Goal: Information Seeking & Learning: Compare options

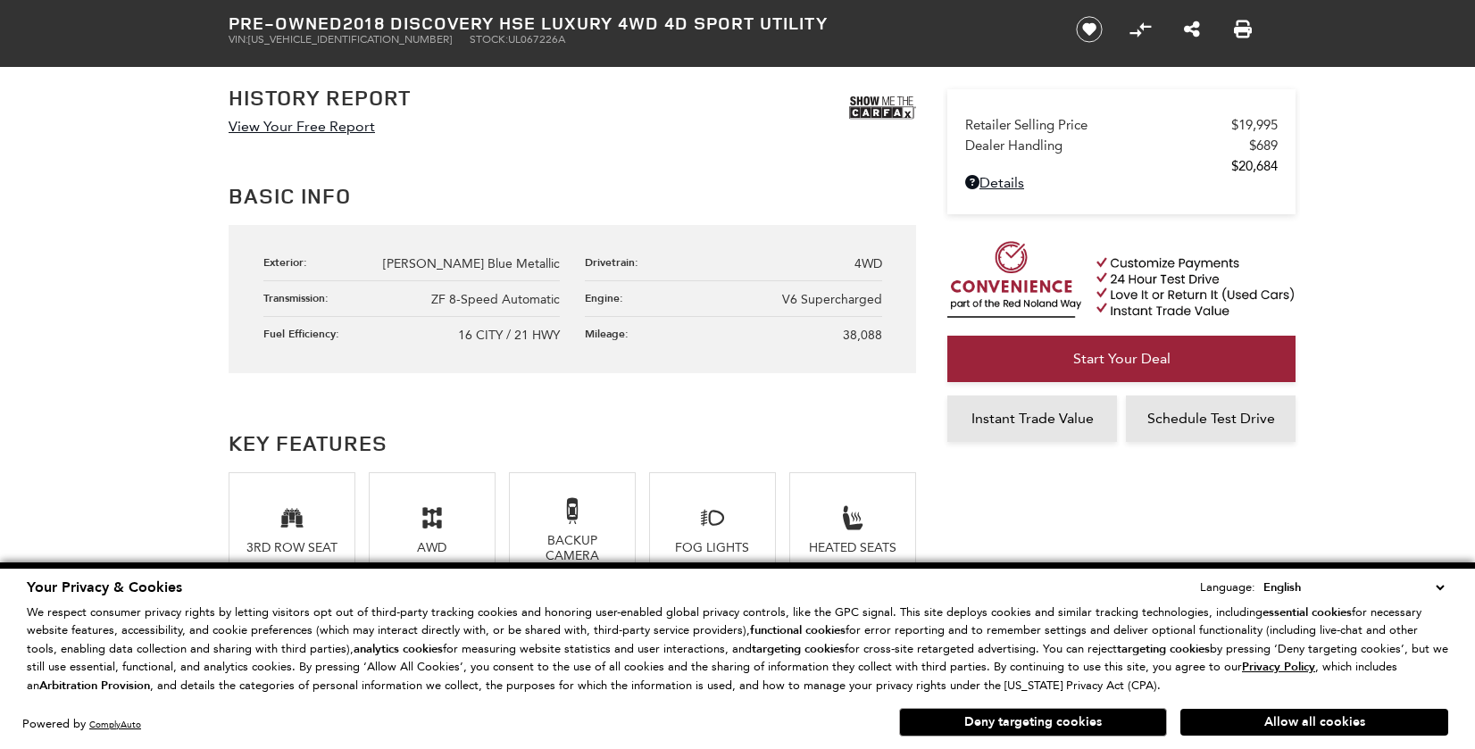
scroll to position [1159, 0]
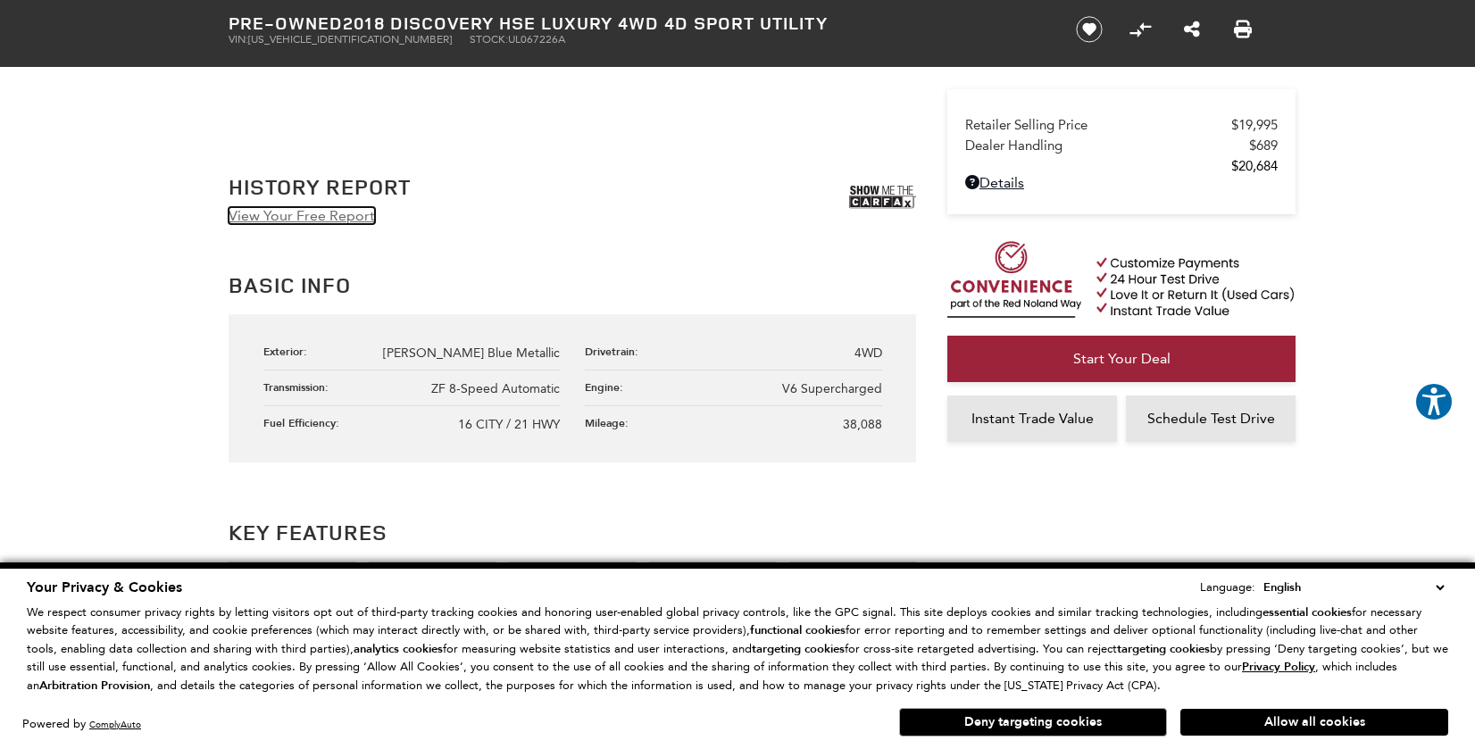
click at [329, 219] on link "View Your Free Report" at bounding box center [302, 215] width 146 height 17
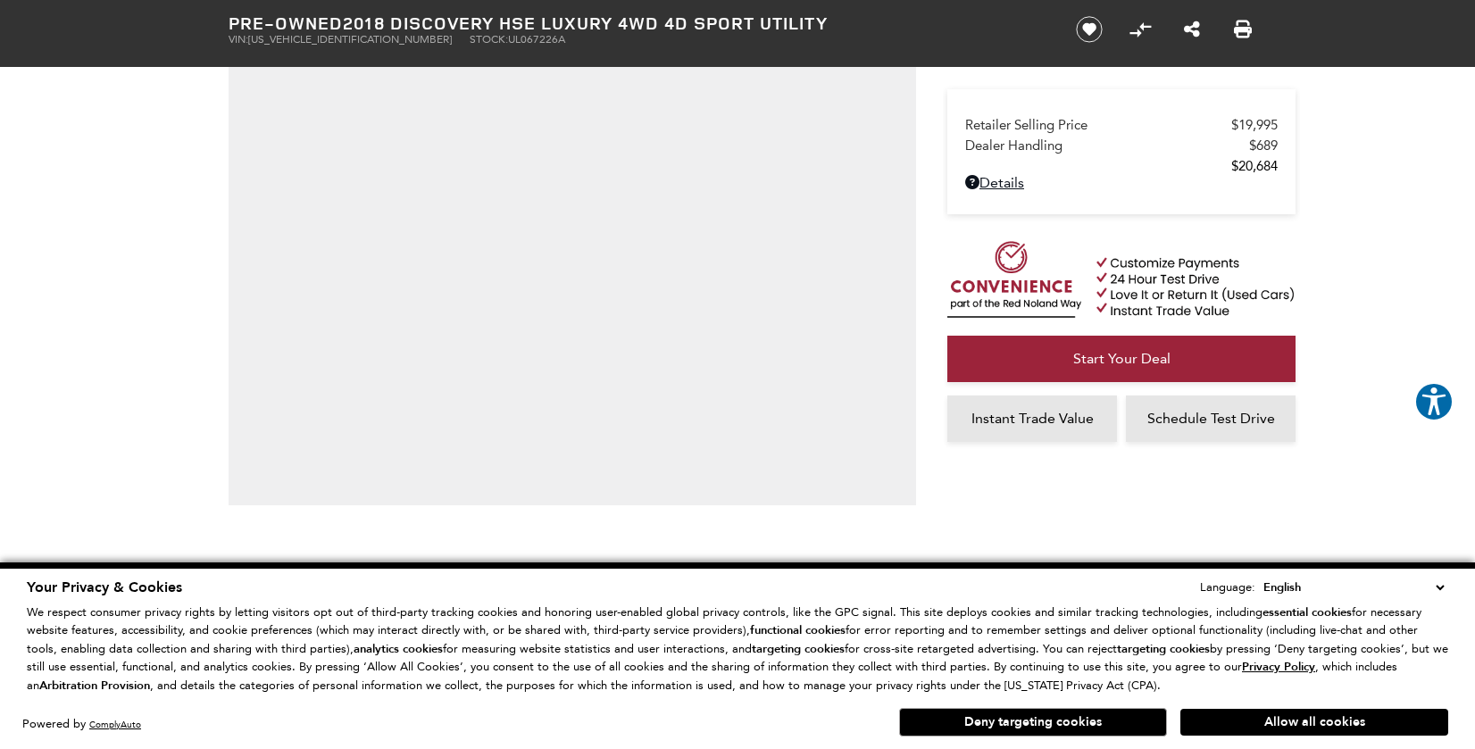
scroll to position [447, 0]
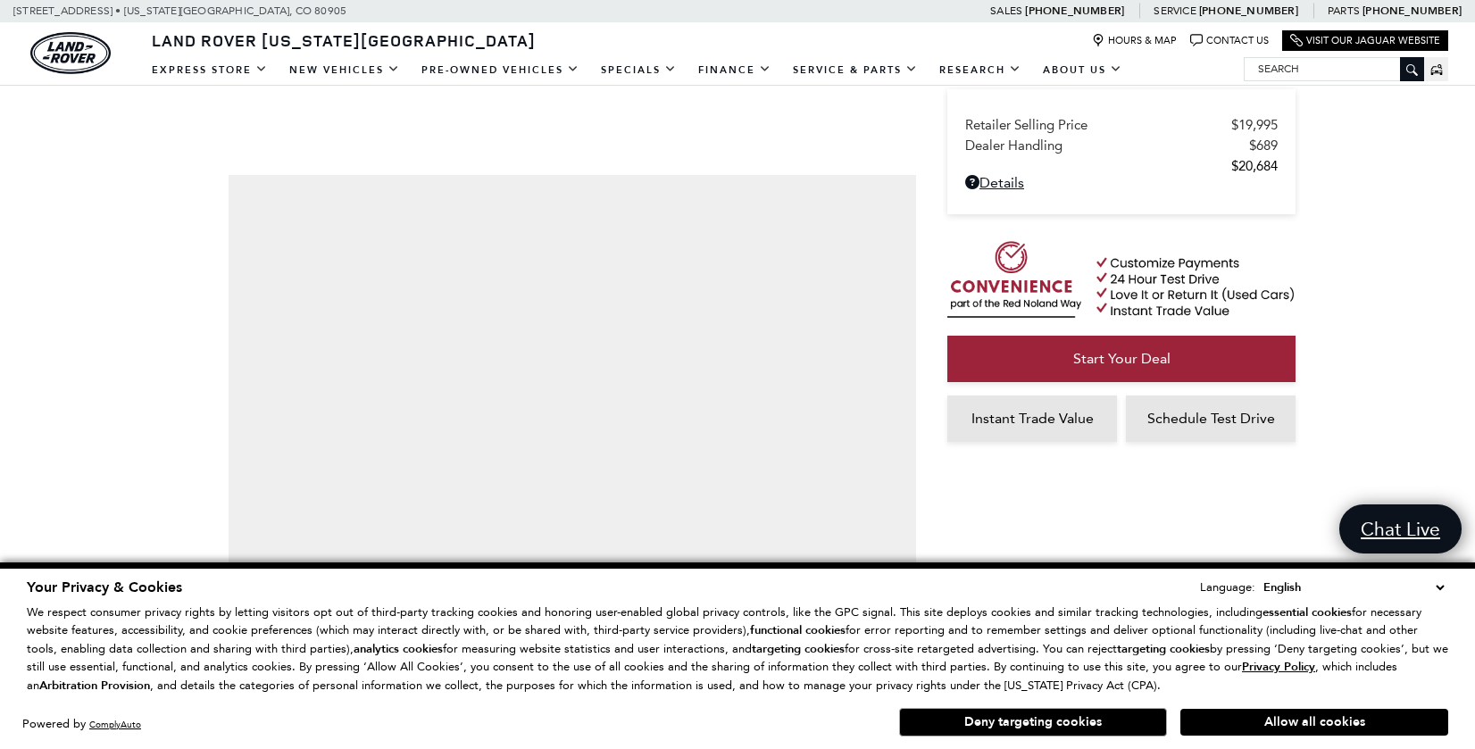
scroll to position [89, 0]
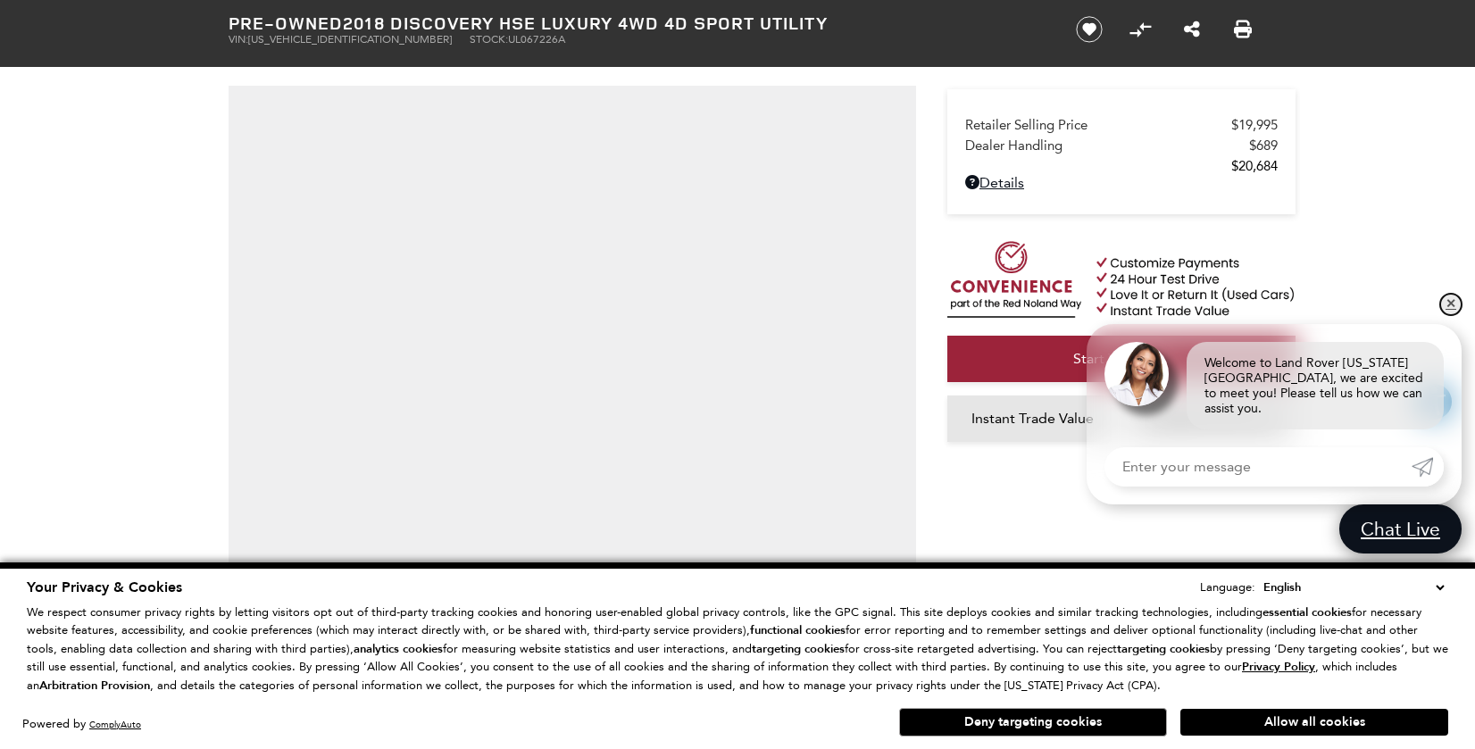
click at [1448, 315] on link "✕" at bounding box center [1450, 304] width 21 height 21
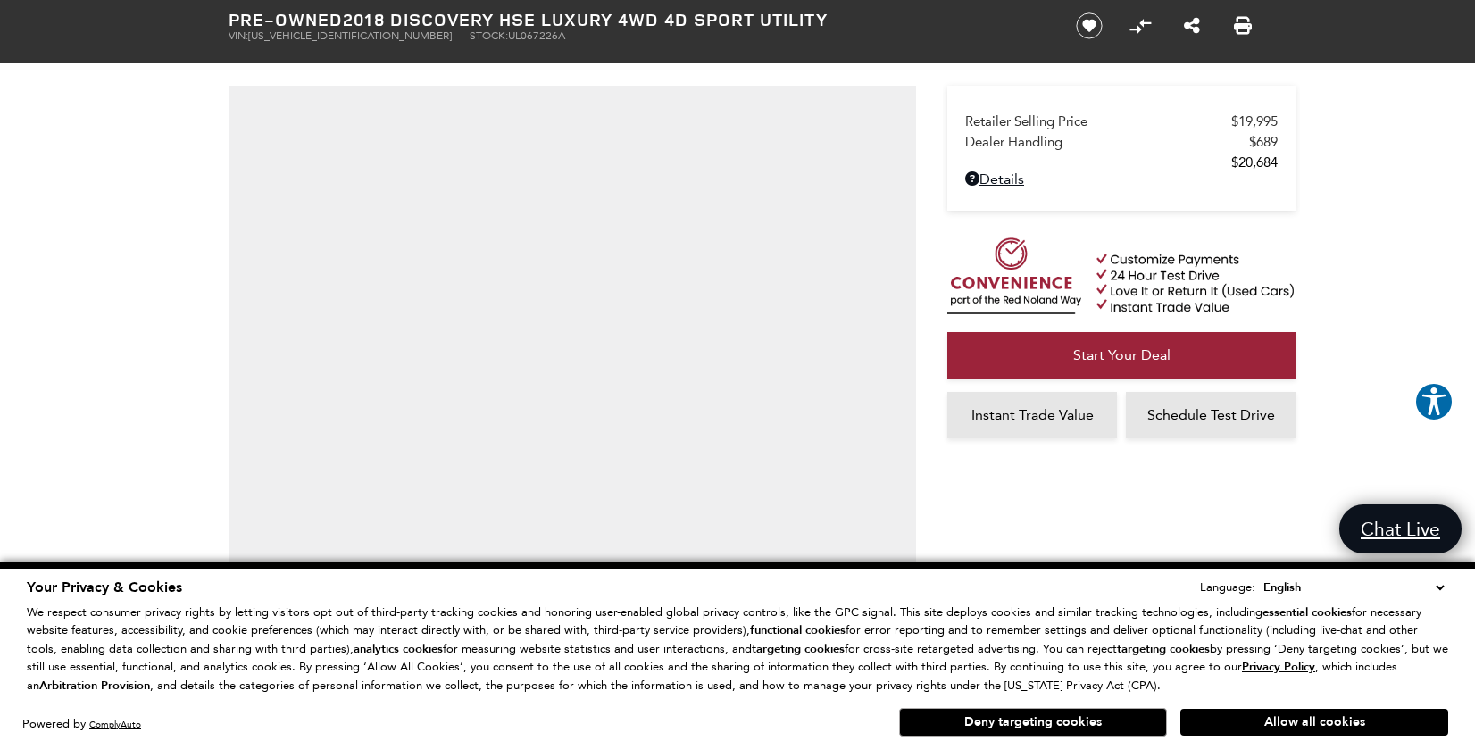
scroll to position [0, 0]
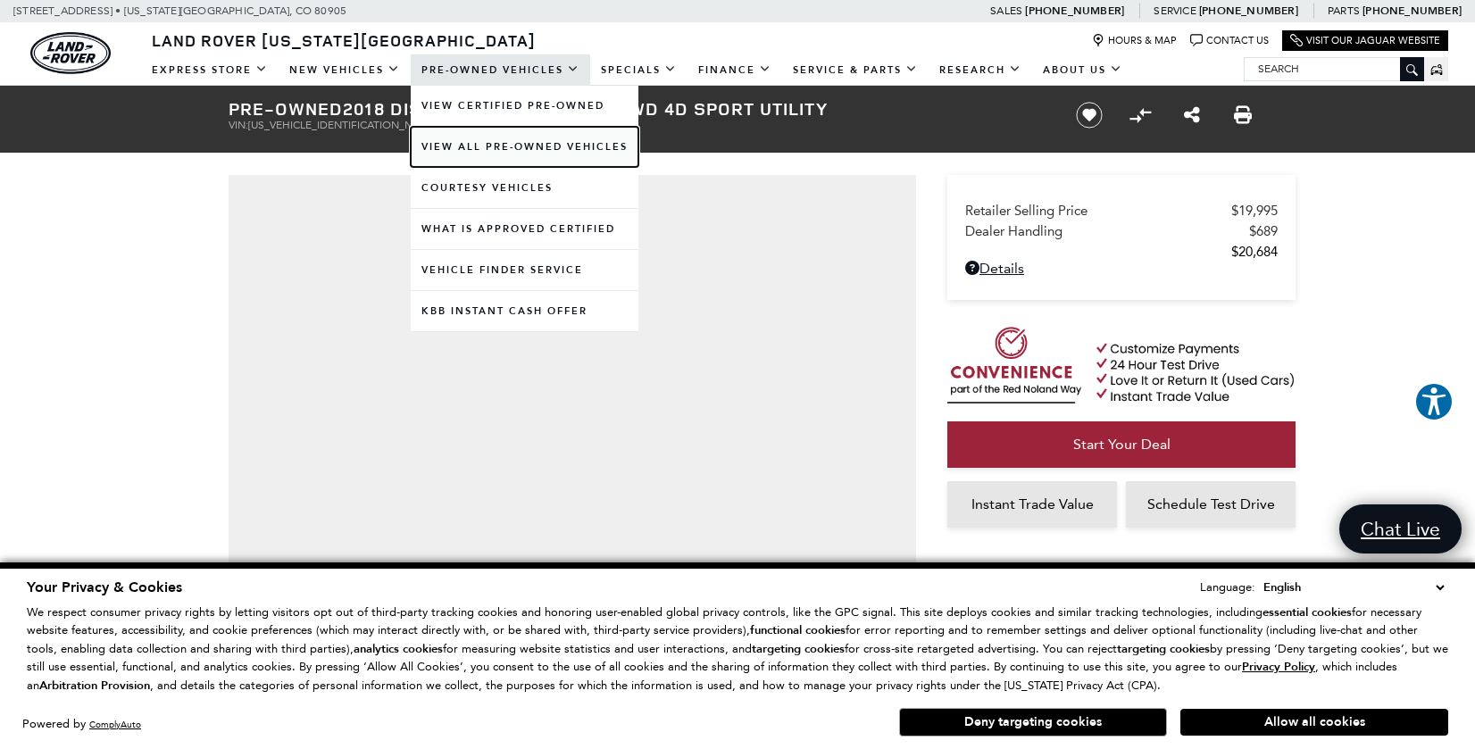
click at [544, 146] on link "View All Pre-Owned Vehicles" at bounding box center [525, 147] width 228 height 40
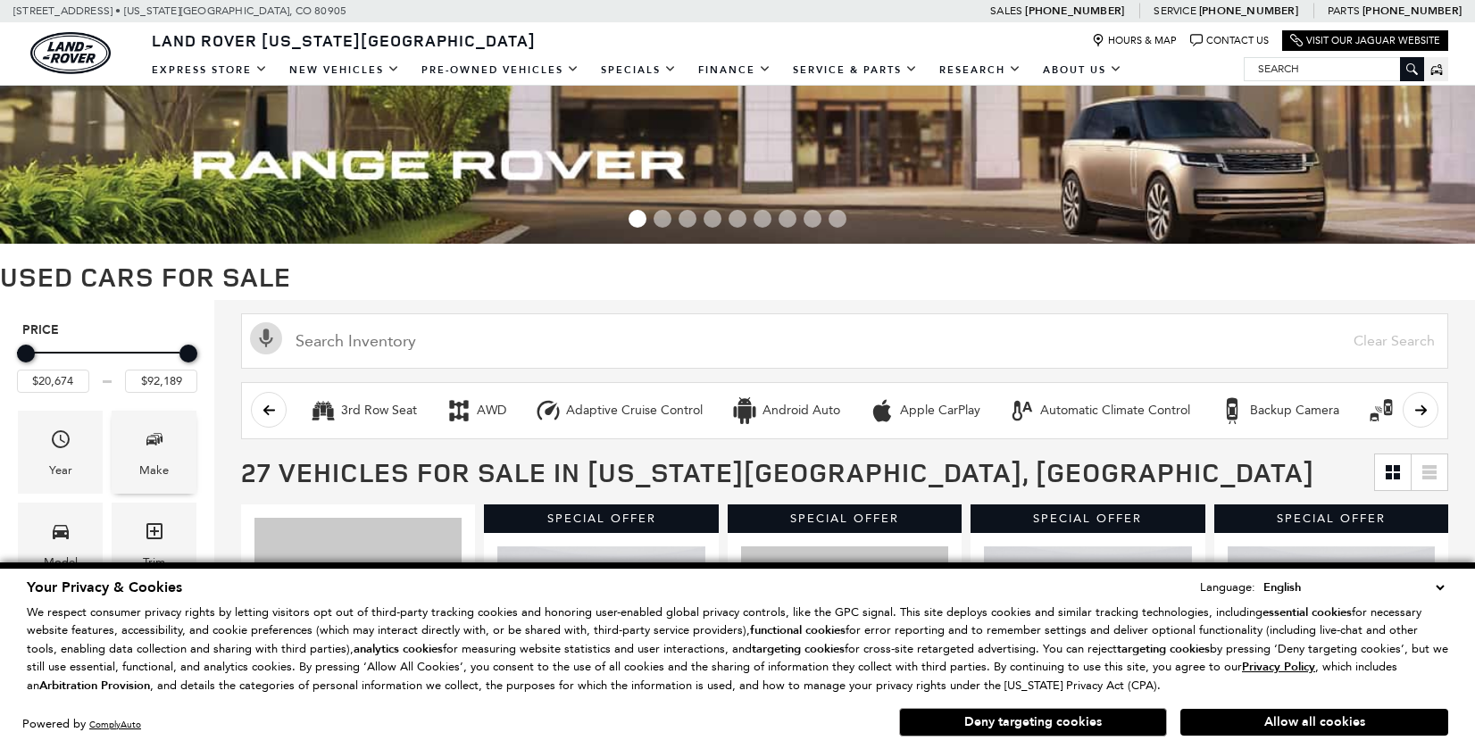
click at [172, 455] on div "Make" at bounding box center [154, 452] width 85 height 83
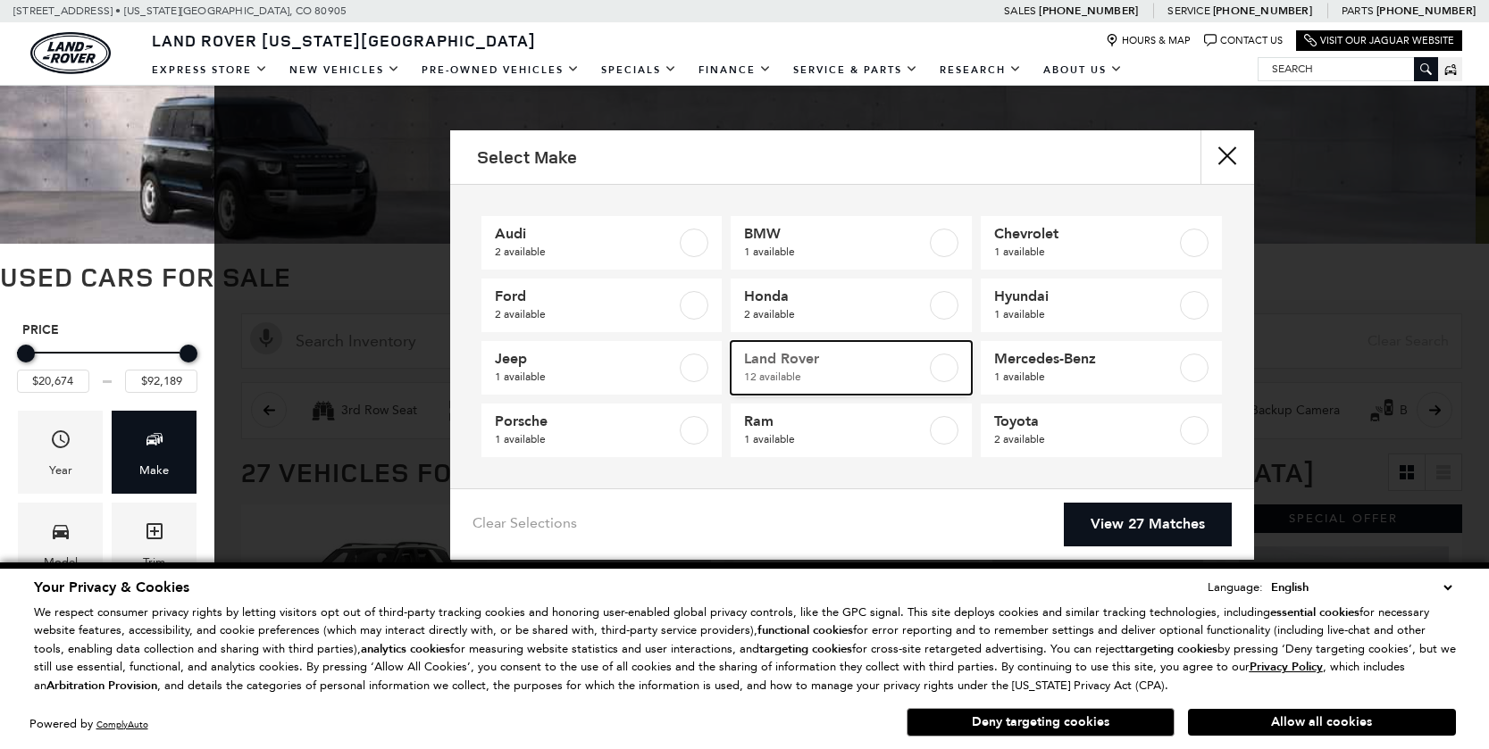
click at [916, 362] on span "Land Rover" at bounding box center [835, 359] width 182 height 18
type input "$20,684"
checkbox input "true"
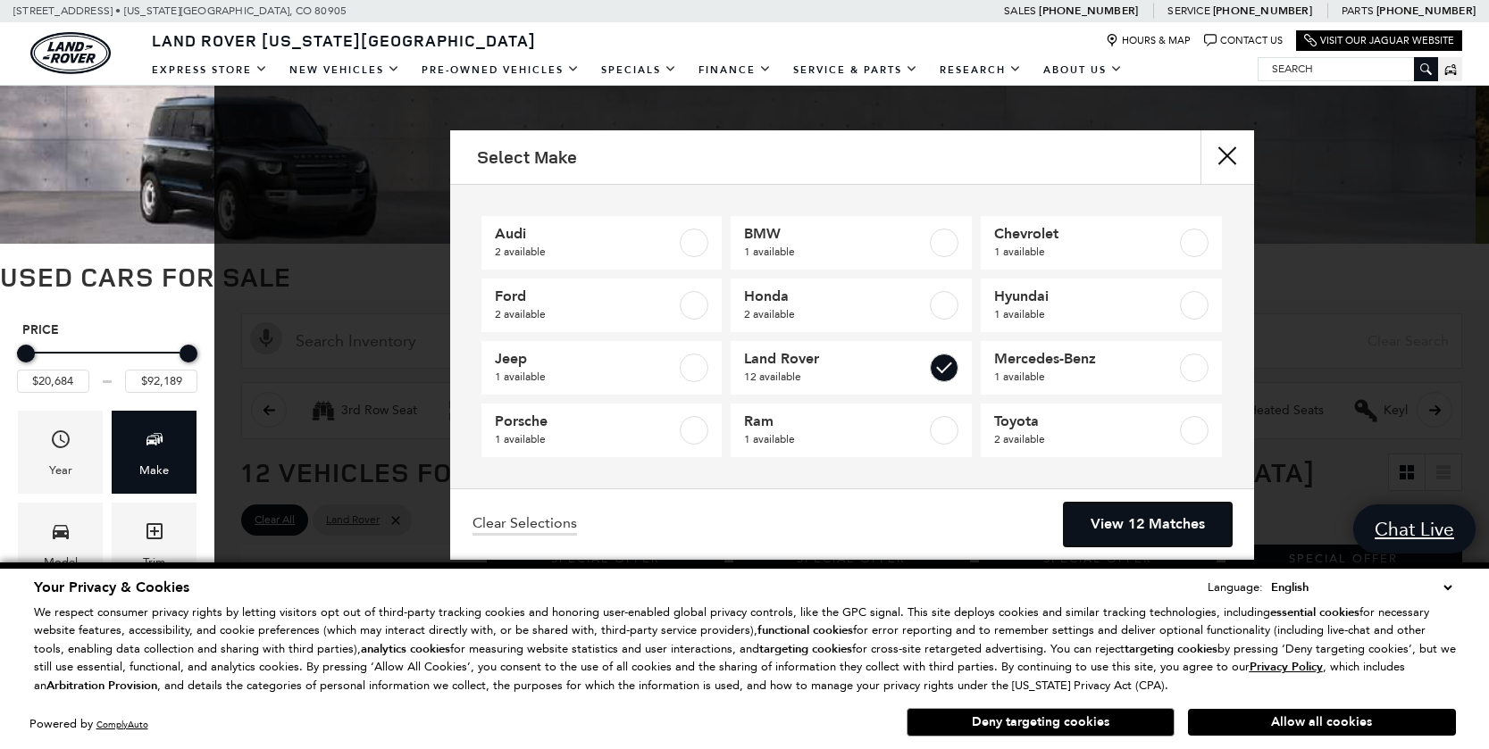
click at [1110, 524] on link "View 12 Matches" at bounding box center [1148, 525] width 168 height 44
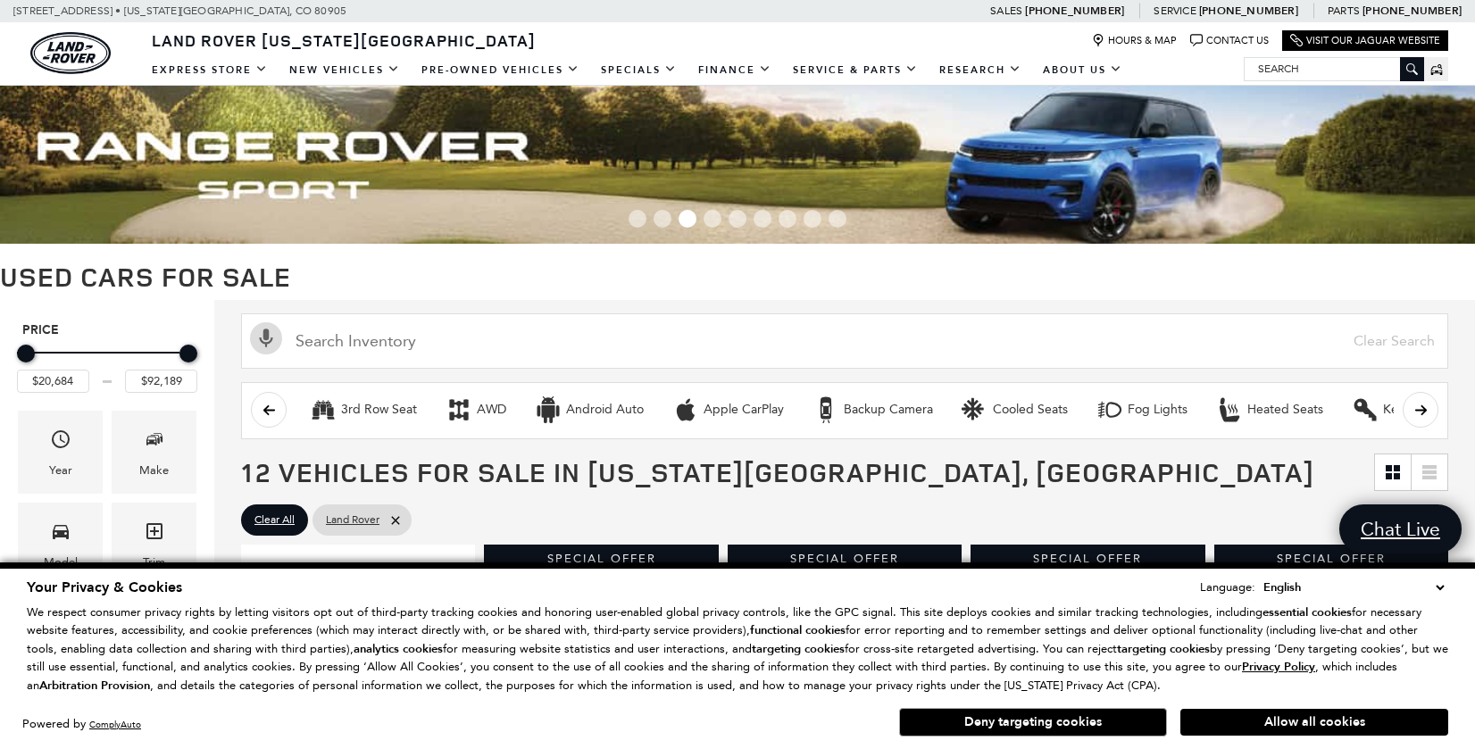
scroll to position [89, 0]
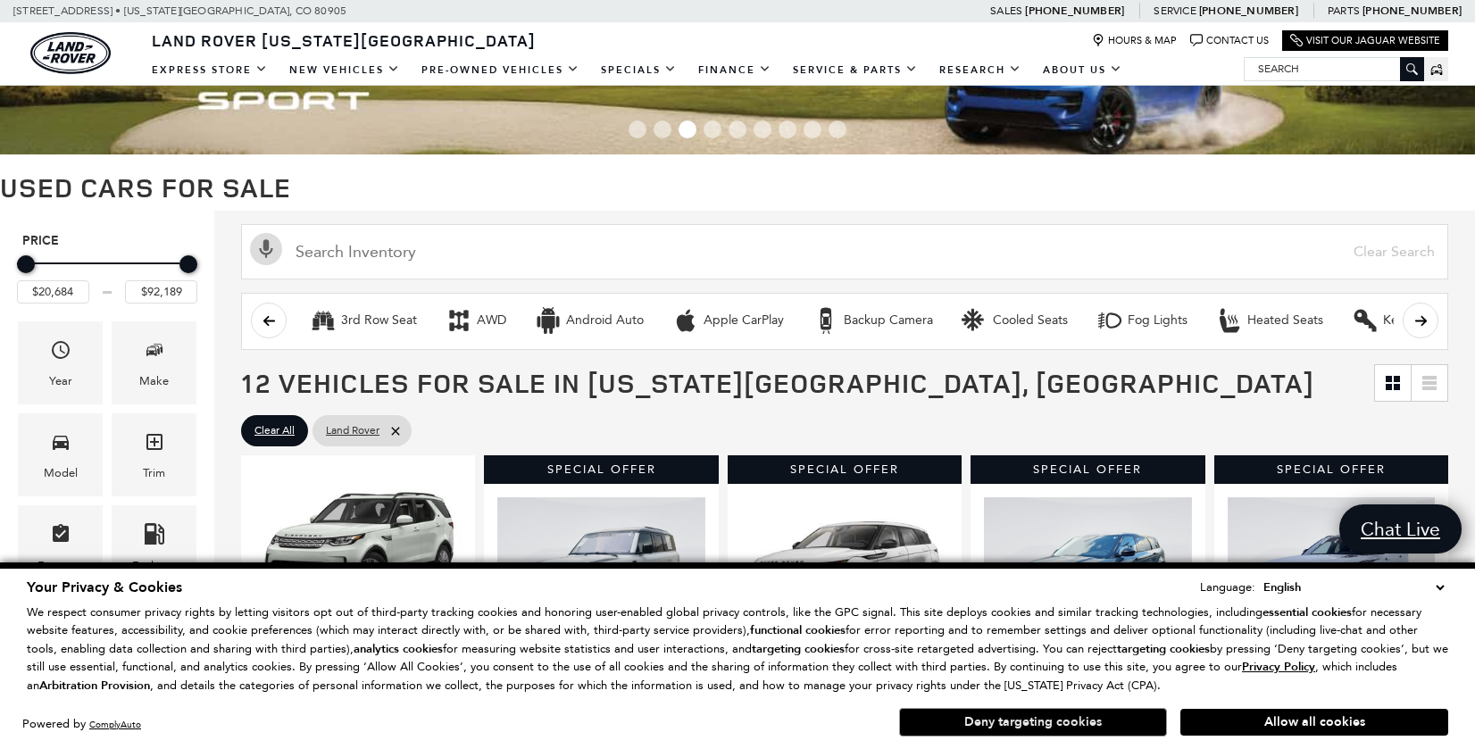
click at [1075, 719] on button "Deny targeting cookies" at bounding box center [1033, 722] width 268 height 29
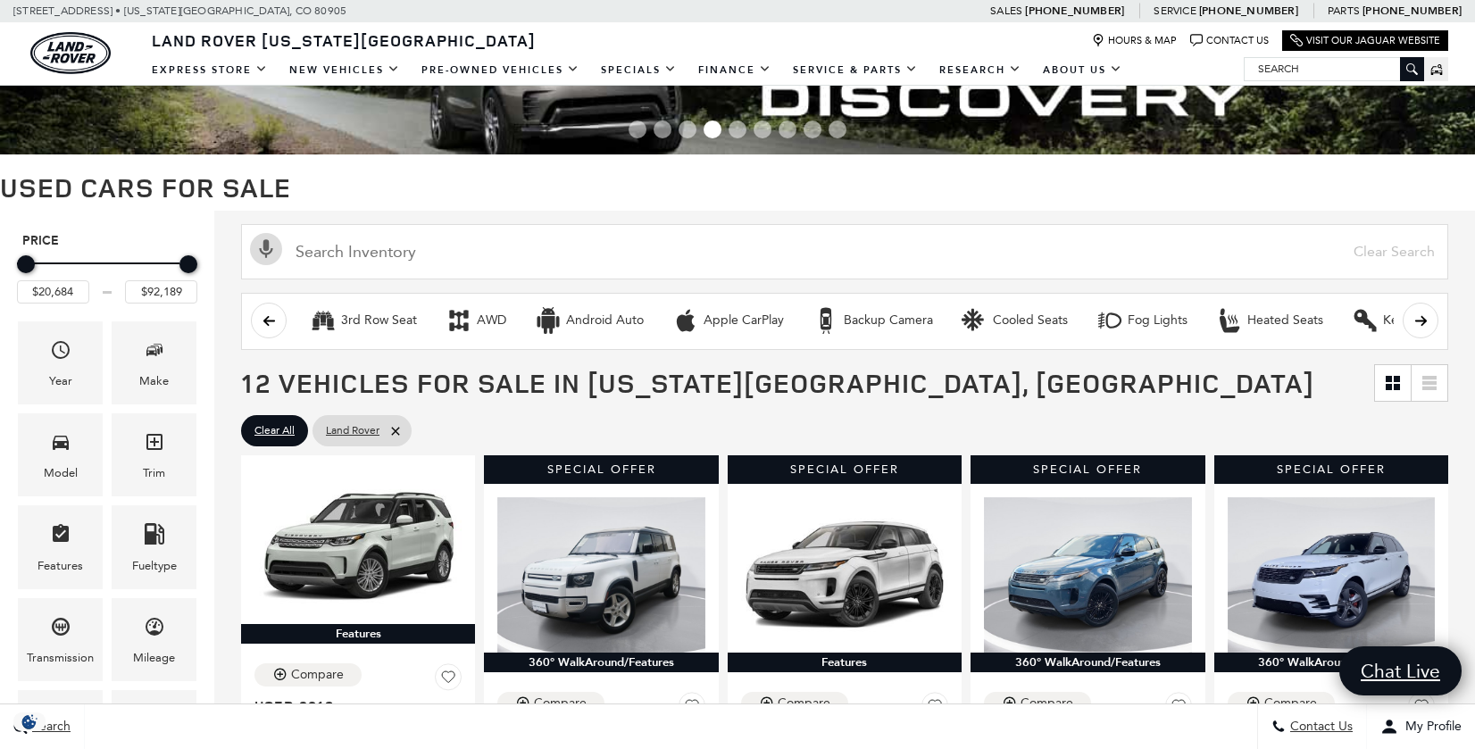
scroll to position [179, 0]
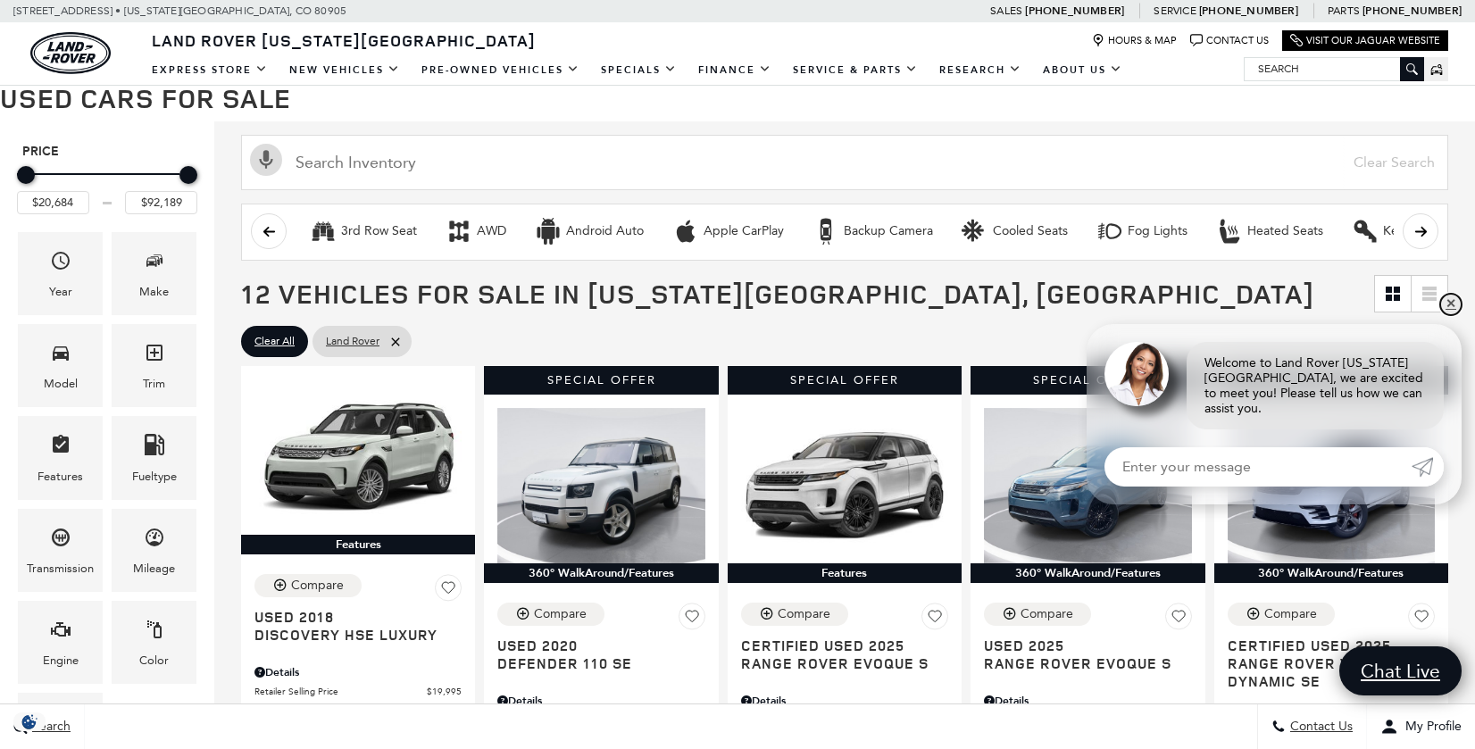
click at [1458, 315] on link "✕" at bounding box center [1450, 304] width 21 height 21
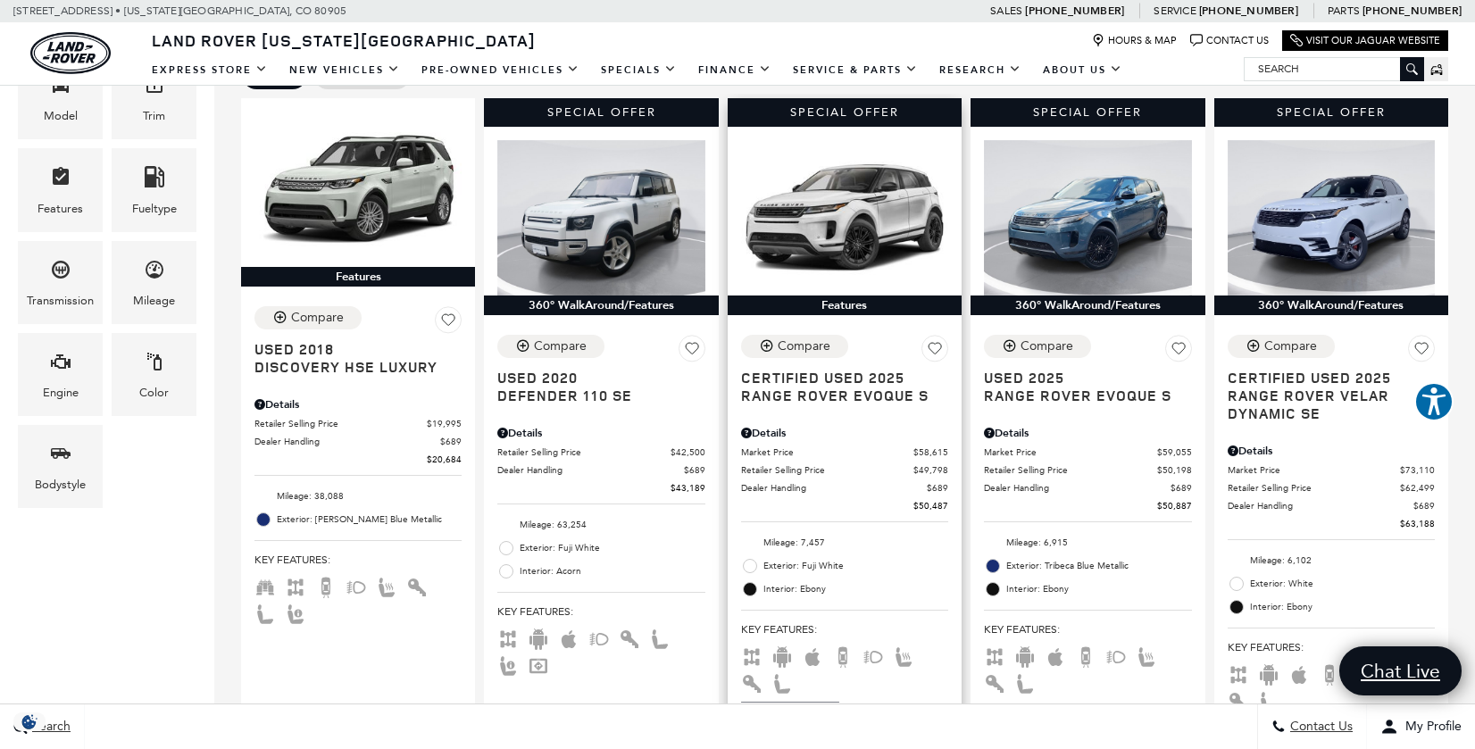
scroll to position [357, 0]
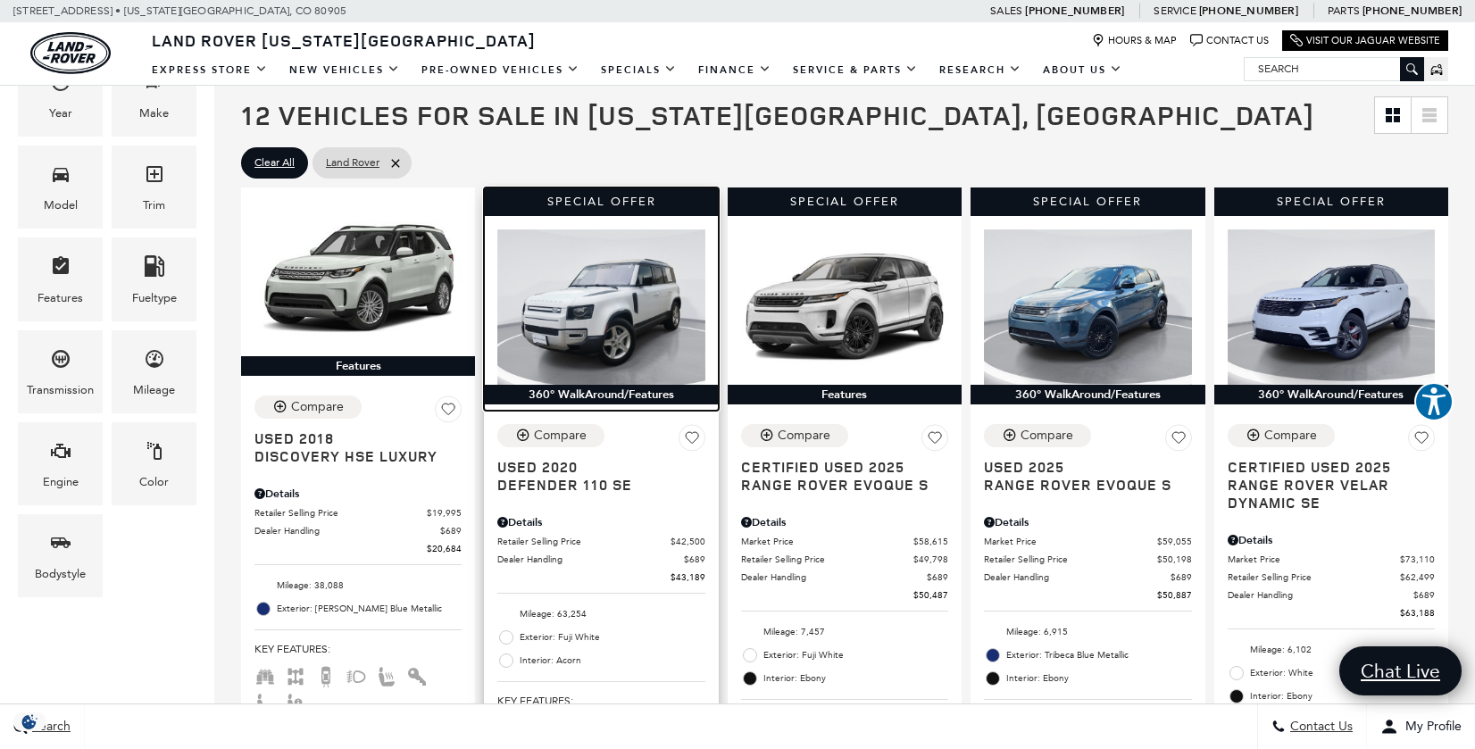
click at [625, 297] on img at bounding box center [600, 307] width 207 height 155
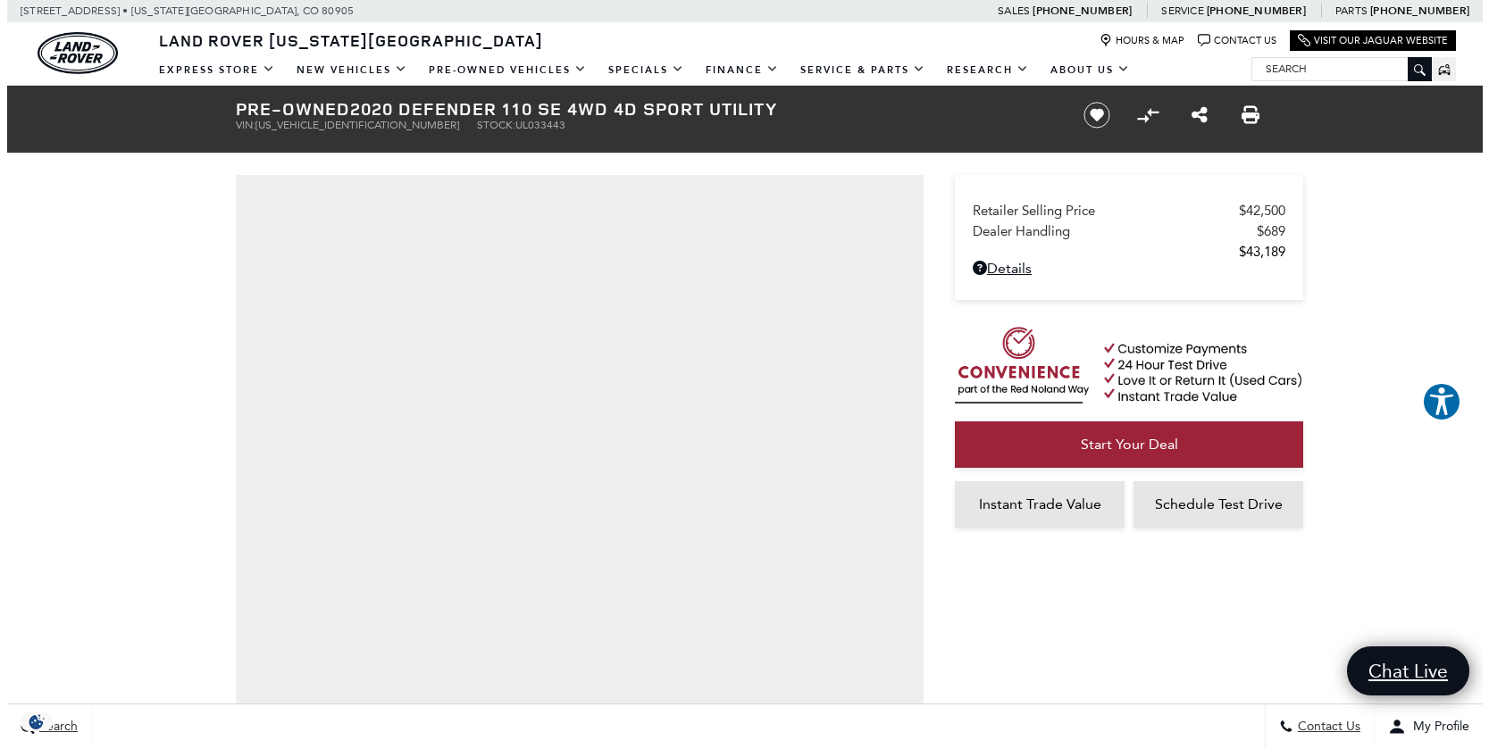
scroll to position [179, 0]
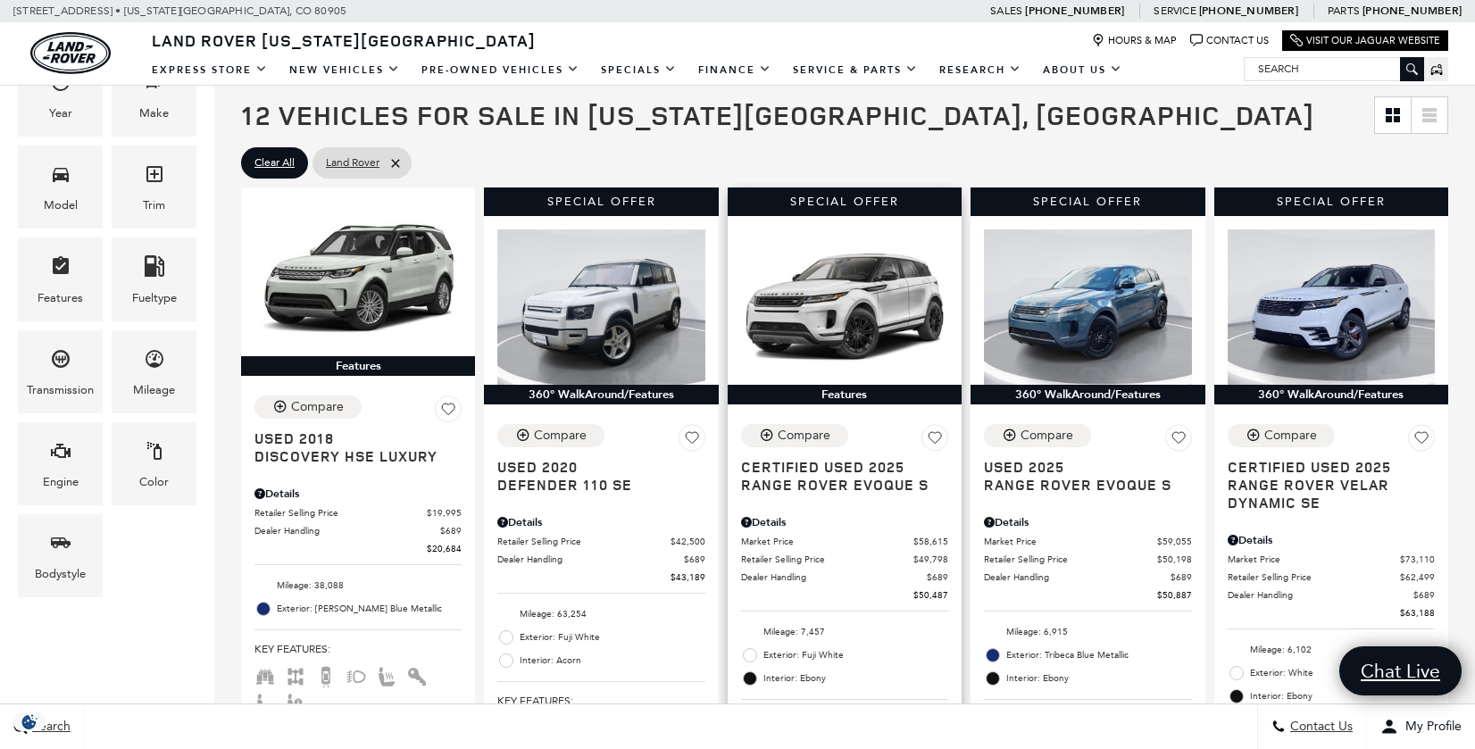
scroll to position [447, 0]
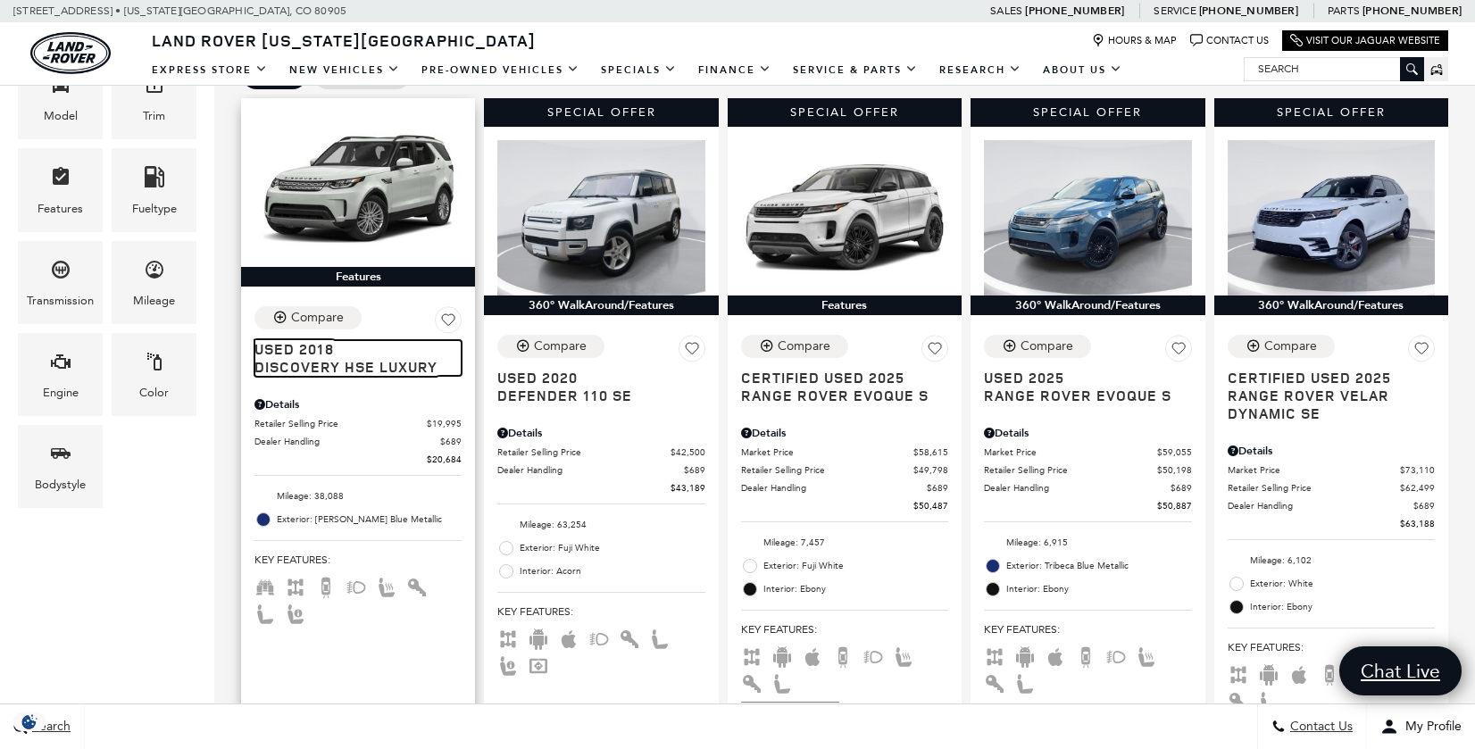
click at [308, 370] on span "Discovery HSE Luxury" at bounding box center [352, 367] width 194 height 18
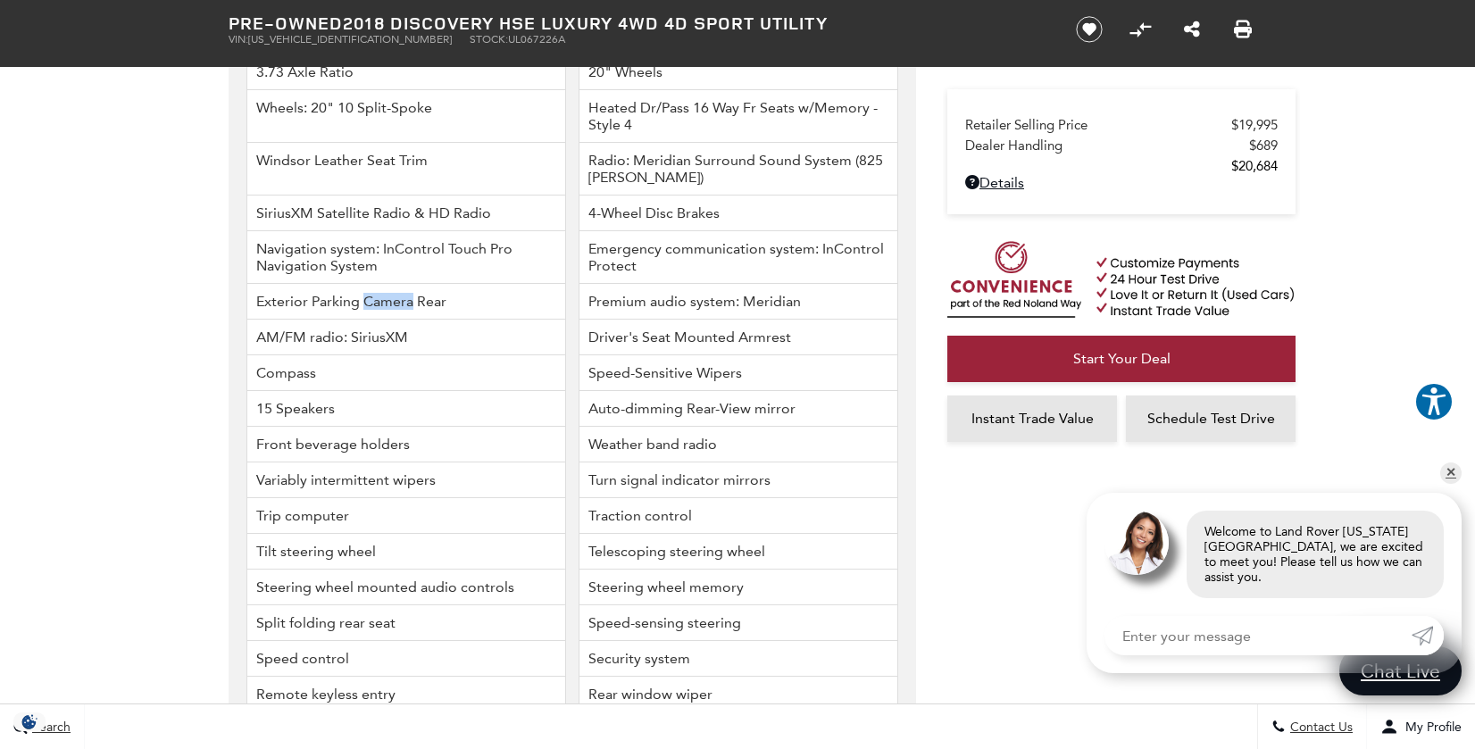
scroll to position [2545, 0]
